Goal: Information Seeking & Learning: Learn about a topic

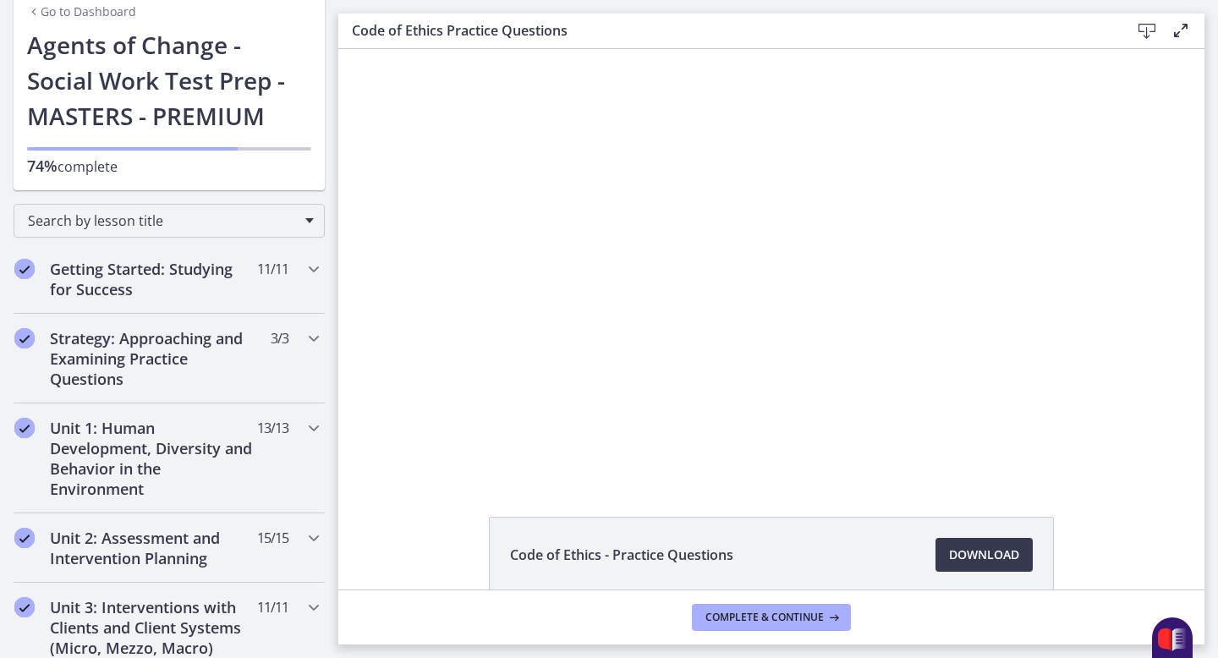
scroll to position [84, 0]
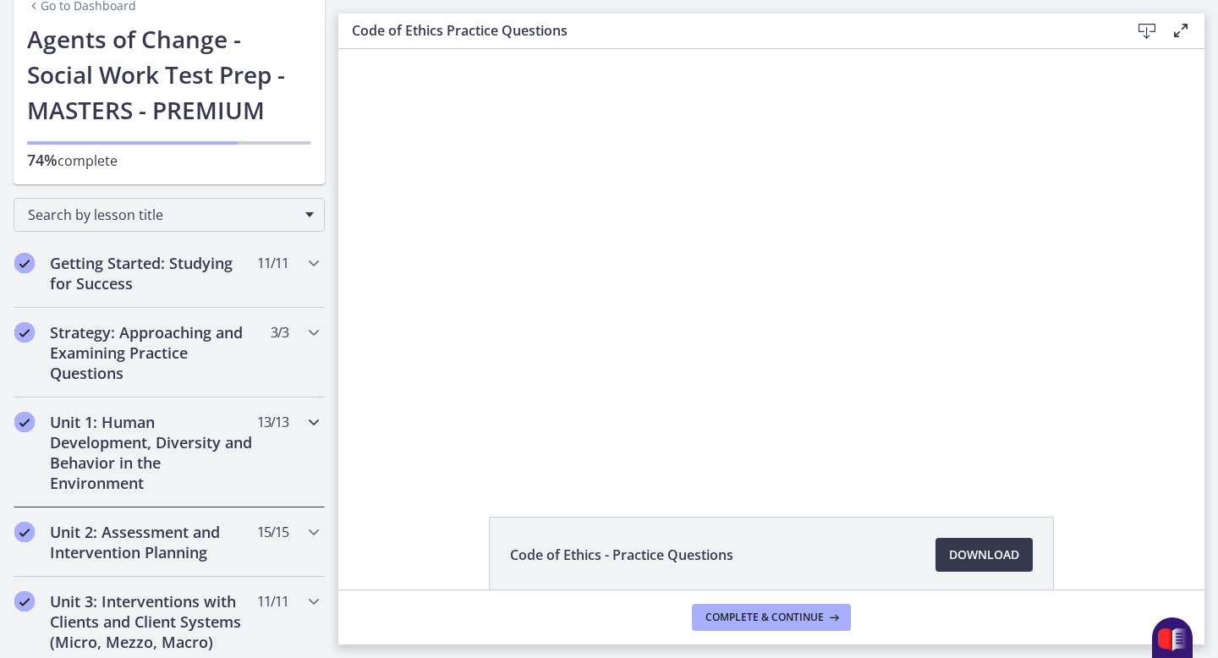
click at [238, 421] on h2 "Unit 1: Human Development, Diversity and Behavior in the Environment" at bounding box center [153, 452] width 206 height 81
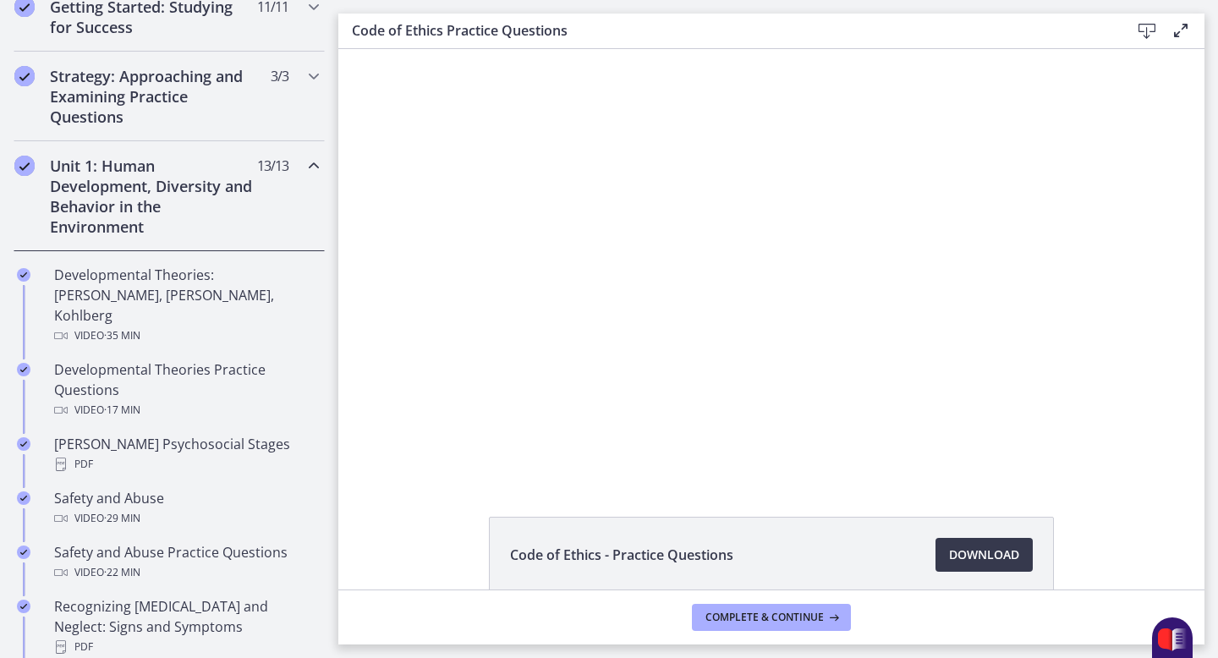
scroll to position [341, 0]
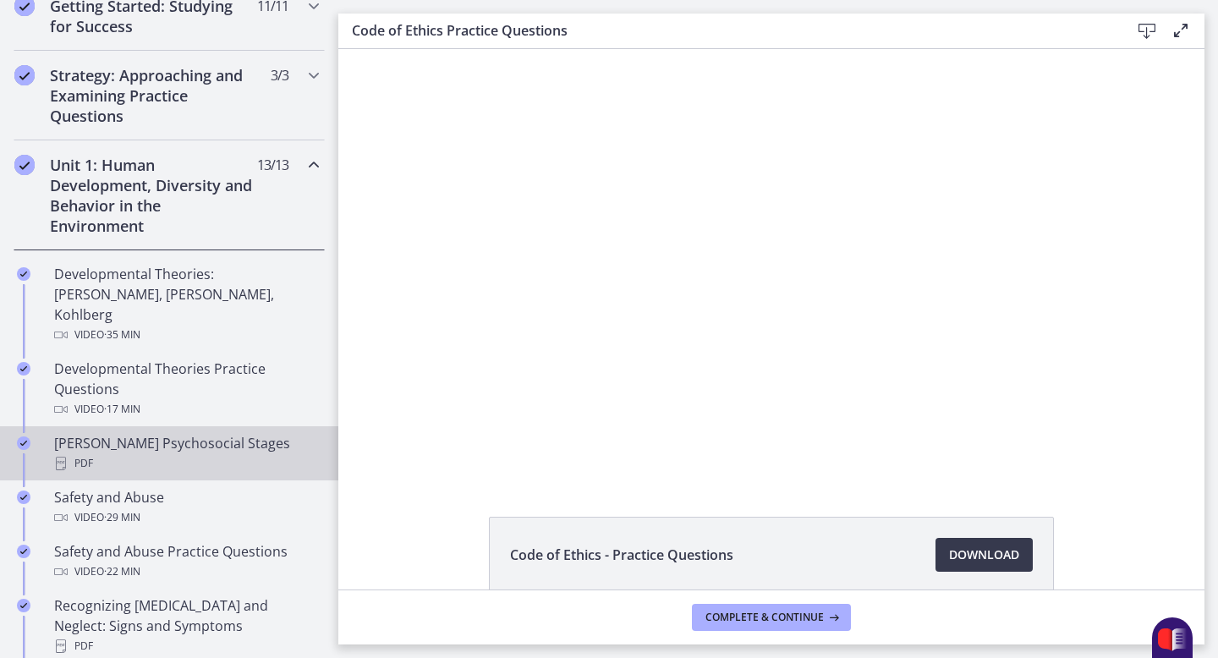
click at [217, 433] on div "[PERSON_NAME] Psychosocial Stages PDF" at bounding box center [186, 453] width 264 height 41
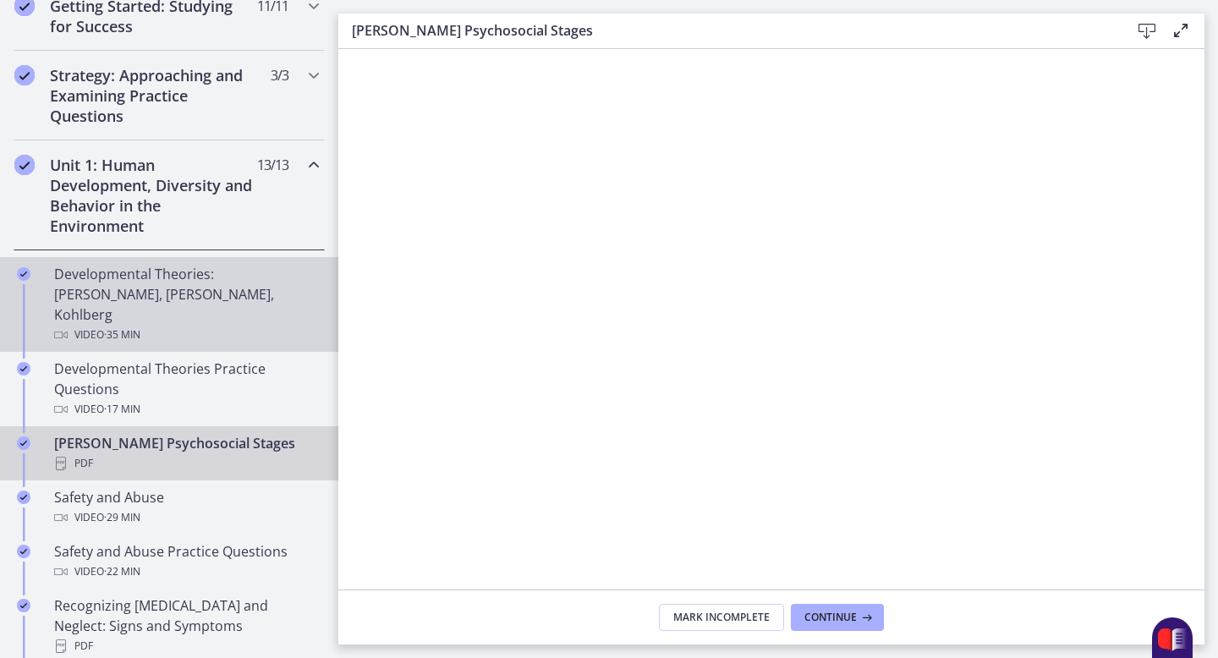
click at [221, 285] on div "Developmental Theories: [PERSON_NAME], [PERSON_NAME], Kohlberg Video · 35 min" at bounding box center [186, 304] width 264 height 81
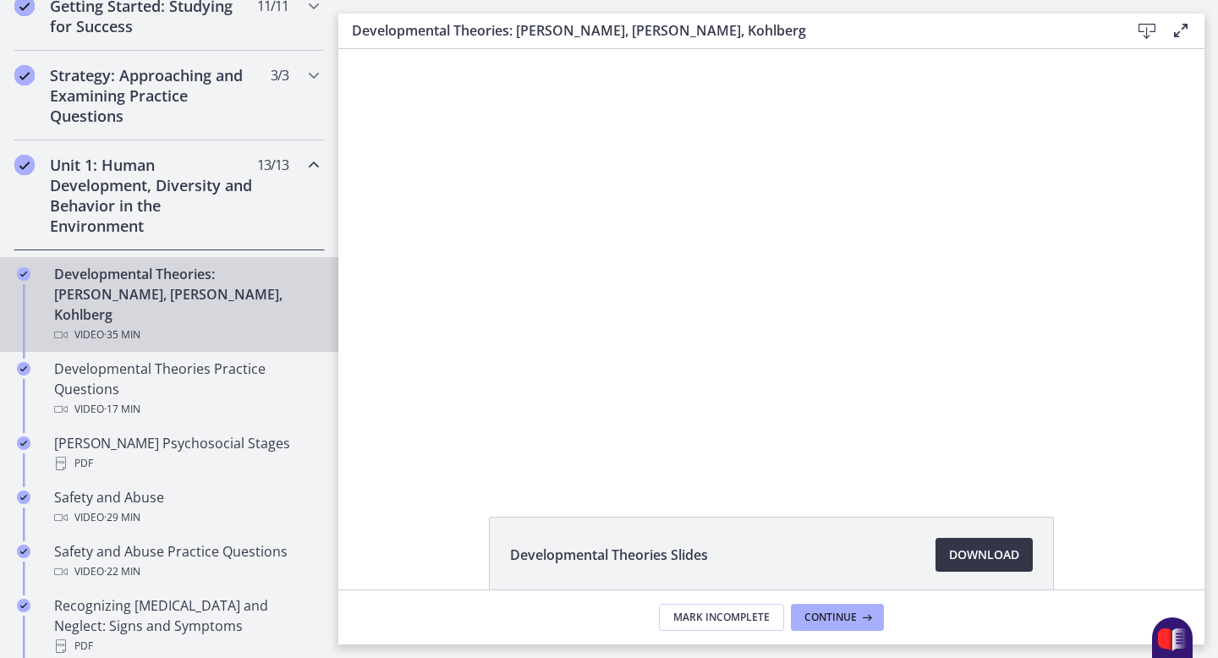
click at [954, 539] on link "Download Opens in a new window" at bounding box center [984, 555] width 97 height 34
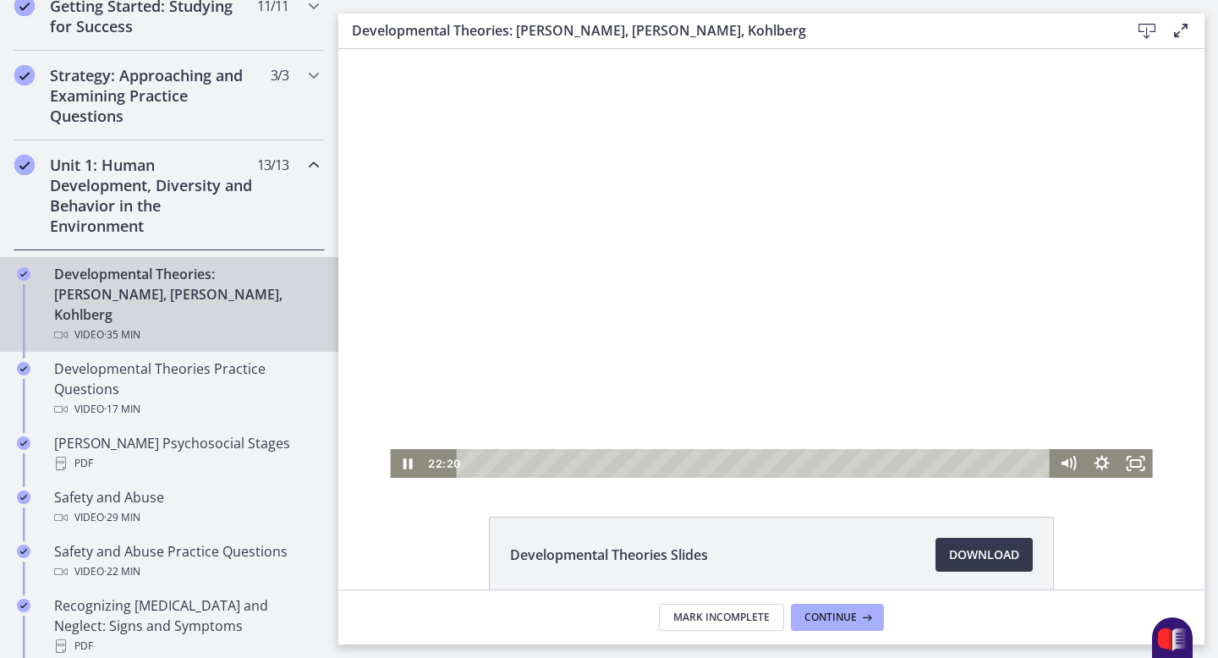
click at [628, 235] on div at bounding box center [771, 263] width 762 height 429
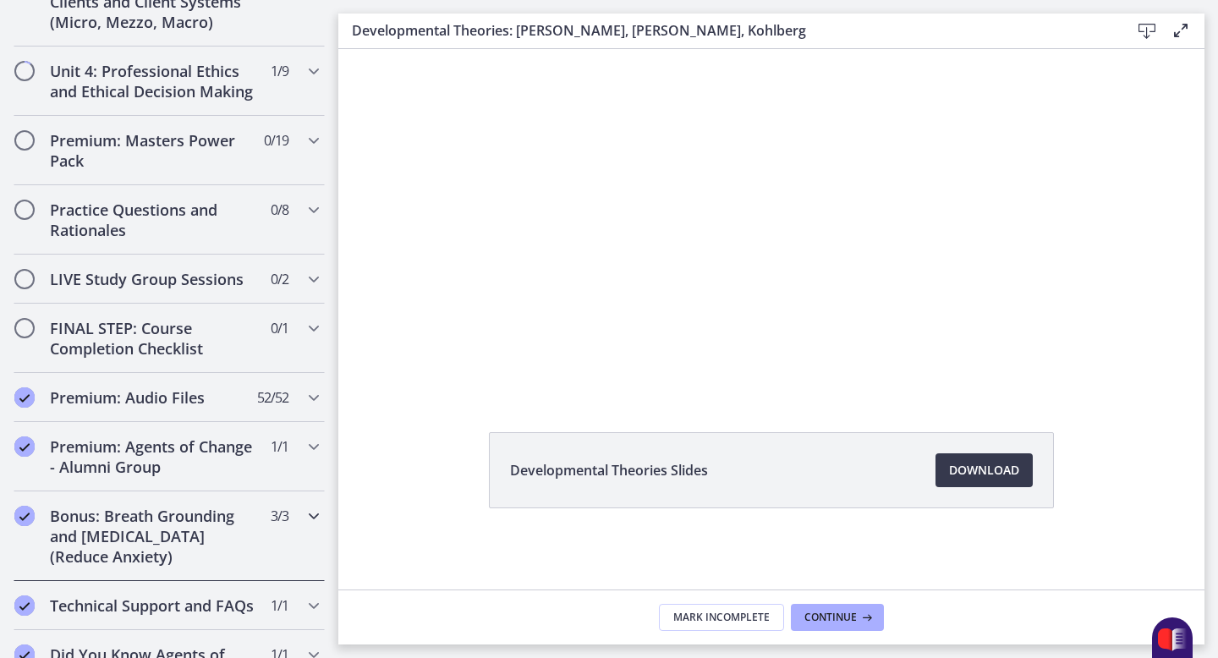
scroll to position [1564, 0]
click at [212, 373] on div "Premium: Audio Files 52 / 52 Completed" at bounding box center [169, 397] width 311 height 49
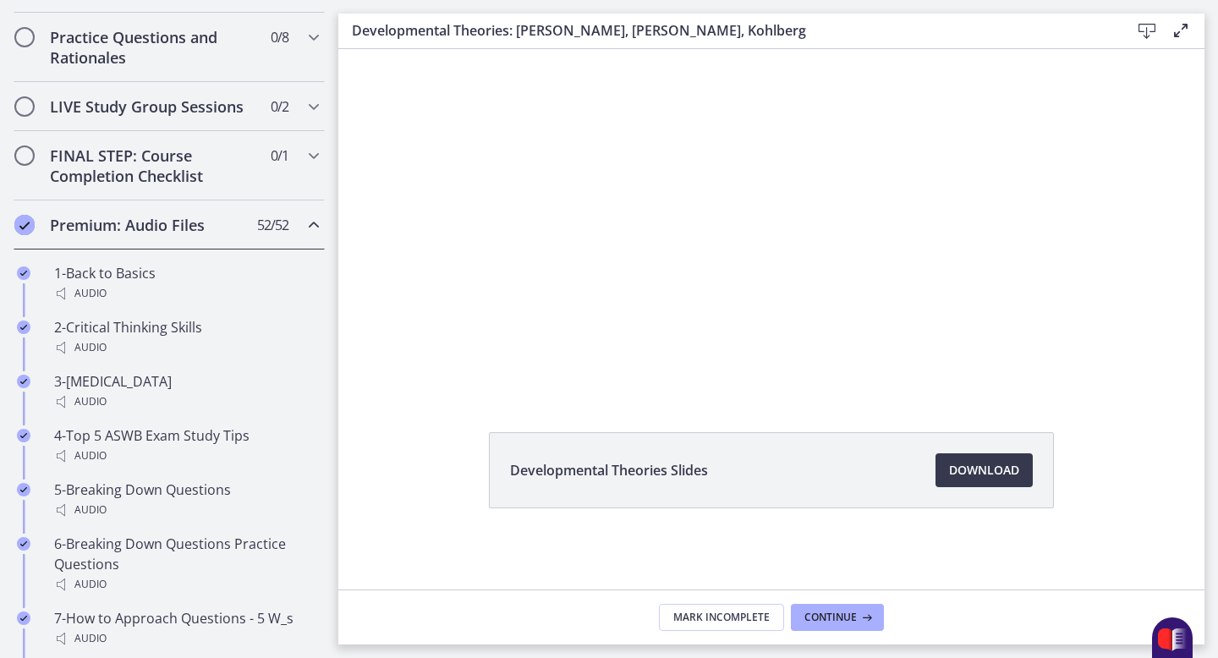
scroll to position [868, 0]
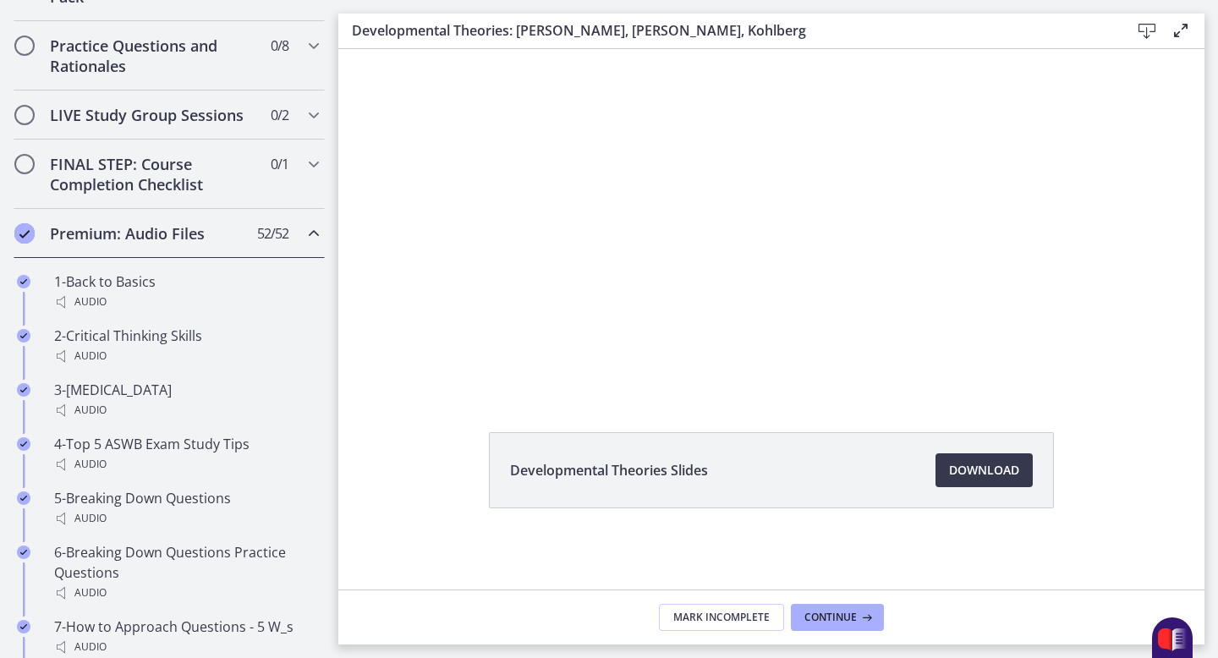
click at [237, 234] on h2 "Premium: Audio Files" at bounding box center [153, 233] width 206 height 20
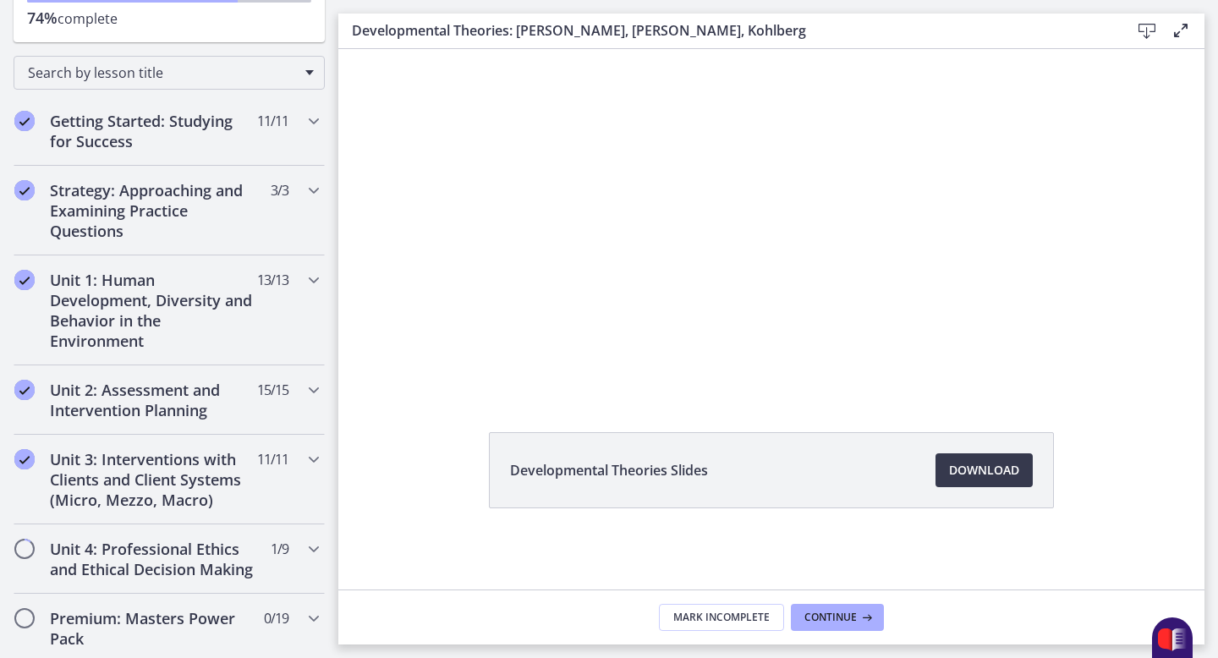
scroll to position [225, 0]
